Goal: Information Seeking & Learning: Stay updated

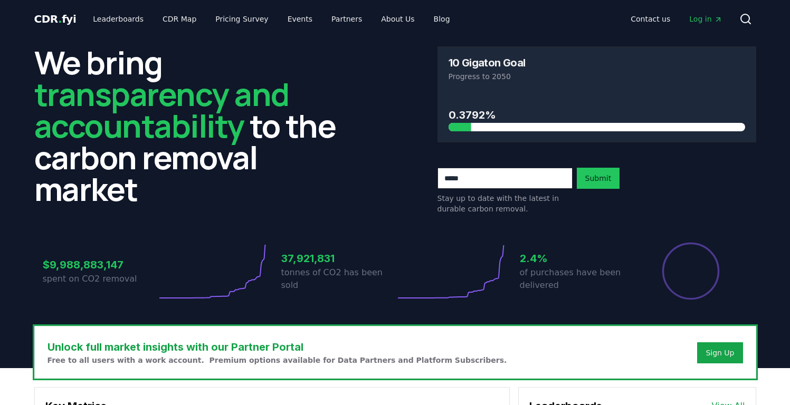
drag, startPoint x: 464, startPoint y: 127, endPoint x: 441, endPoint y: 131, distance: 24.1
click at [461, 128] on div at bounding box center [322, 127] width 297 height 8
drag, startPoint x: 469, startPoint y: 121, endPoint x: 472, endPoint y: 112, distance: 8.8
click at [470, 119] on h3 "0.3792%" at bounding box center [596, 115] width 297 height 16
click at [473, 112] on h3 "0.3792%" at bounding box center [596, 115] width 297 height 16
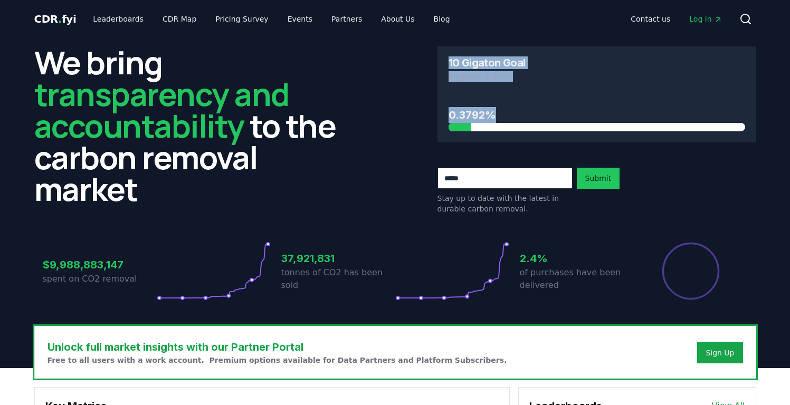
drag, startPoint x: 499, startPoint y: 83, endPoint x: 572, endPoint y: 139, distance: 92.6
click at [572, 139] on div "We bring transparency and accountability to the carbon removal market 10 Gigato…" at bounding box center [395, 182] width 739 height 288
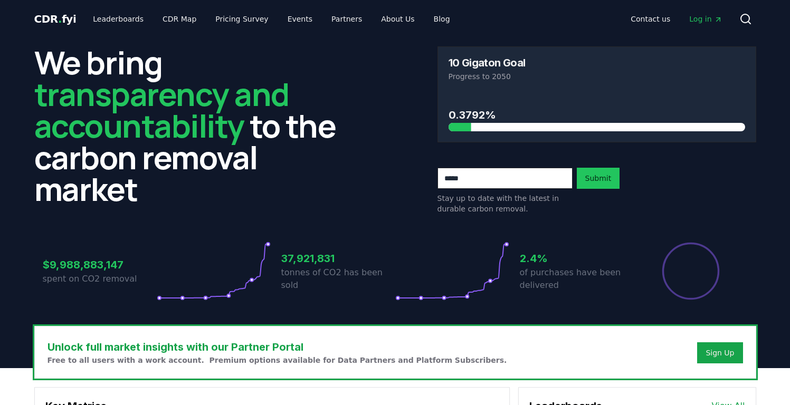
drag, startPoint x: 736, startPoint y: 124, endPoint x: 705, endPoint y: 146, distance: 37.0
click at [735, 124] on div at bounding box center [596, 127] width 297 height 8
click at [317, 266] on h3 "37,921,831" at bounding box center [338, 259] width 114 height 16
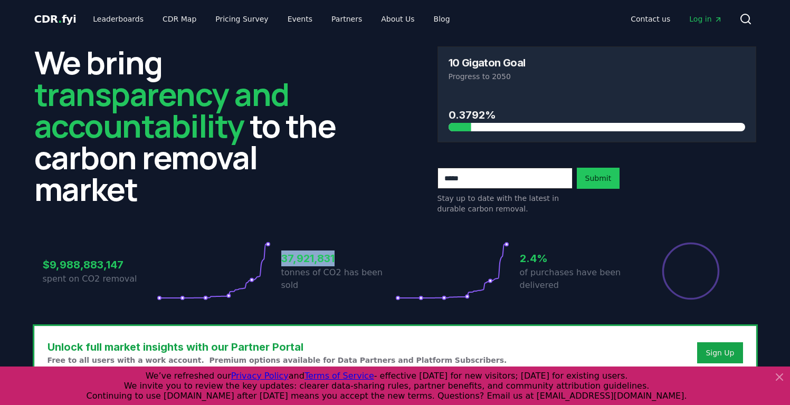
click at [317, 266] on h3 "37,921,831" at bounding box center [338, 259] width 114 height 16
drag, startPoint x: 44, startPoint y: 265, endPoint x: 293, endPoint y: 274, distance: 249.2
click at [293, 274] on div "$9,988,883,147 spent on CO2 removal 37,921,831 tonnes of CO2 has been sold 2.4%…" at bounding box center [395, 271] width 705 height 59
click at [331, 266] on h3 "37,921,831" at bounding box center [338, 259] width 114 height 16
